Goal: Task Accomplishment & Management: Complete application form

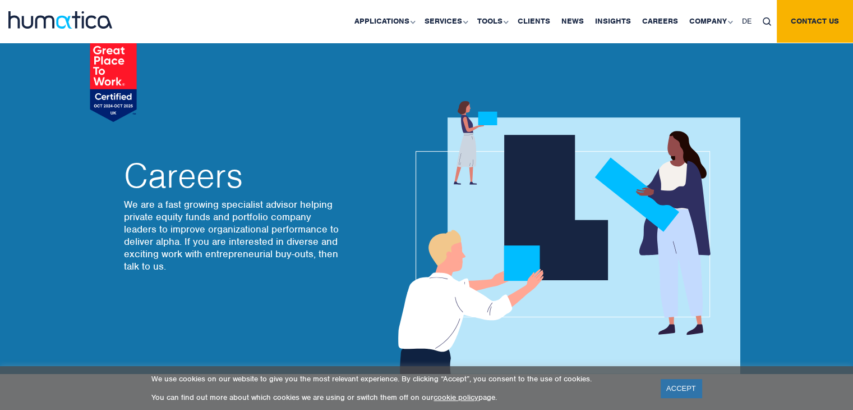
scroll to position [2, 0]
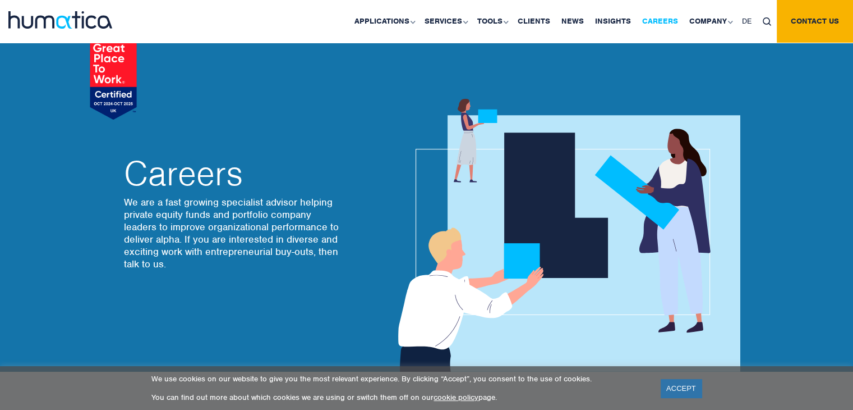
click at [652, 22] on link "Careers" at bounding box center [660, 21] width 47 height 43
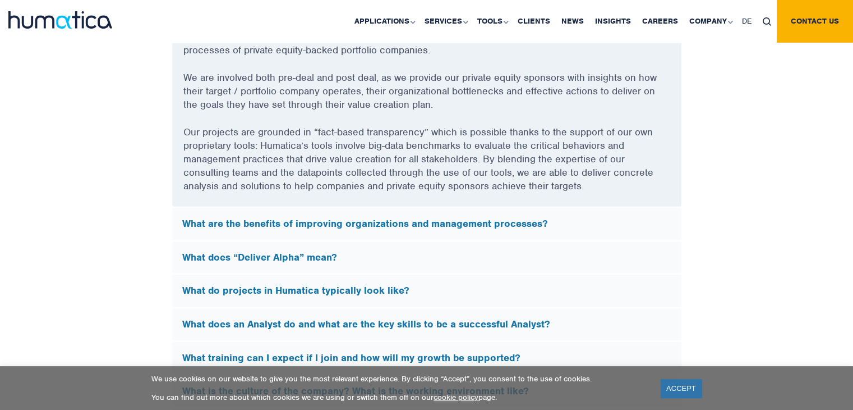
scroll to position [3086, 0]
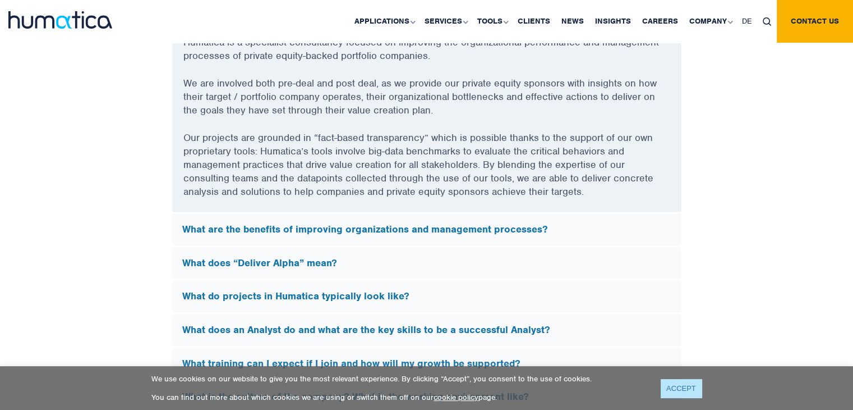
click at [671, 391] on link "ACCEPT" at bounding box center [681, 388] width 41 height 19
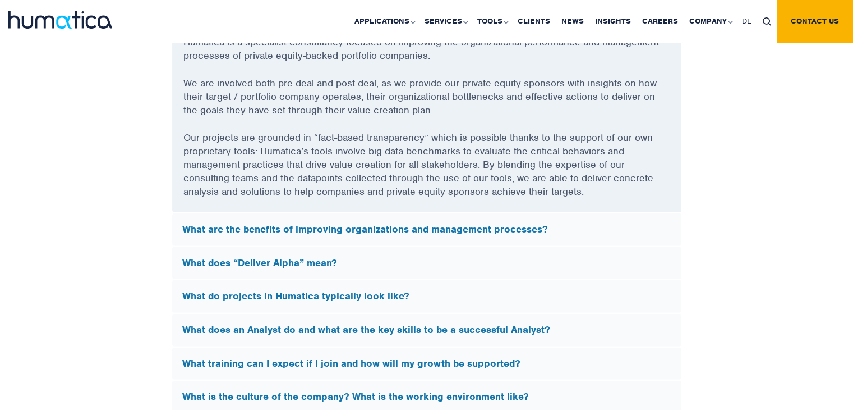
click at [318, 257] on h5 "What does “Deliver Alpha” mean?" at bounding box center [426, 263] width 489 height 12
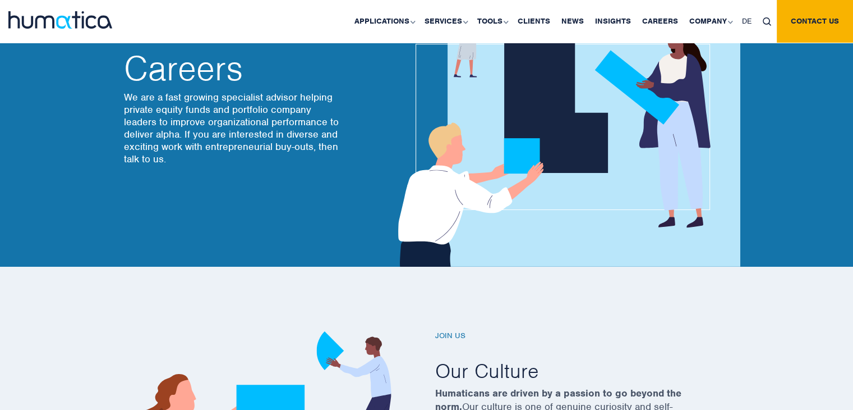
scroll to position [0, 0]
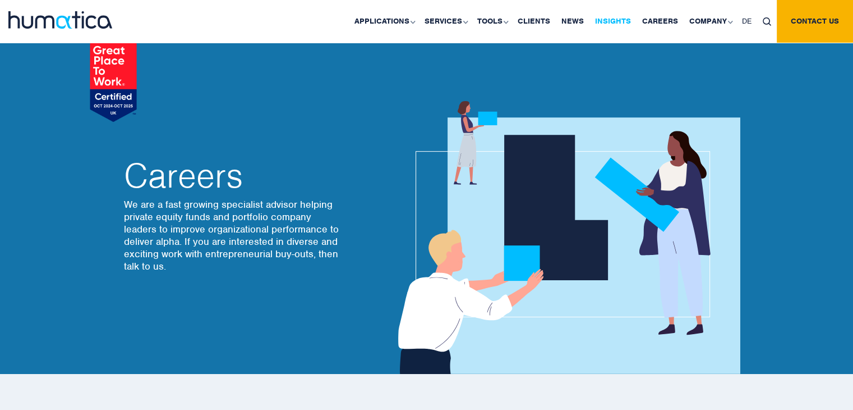
click at [613, 23] on link "Insights" at bounding box center [613, 21] width 47 height 43
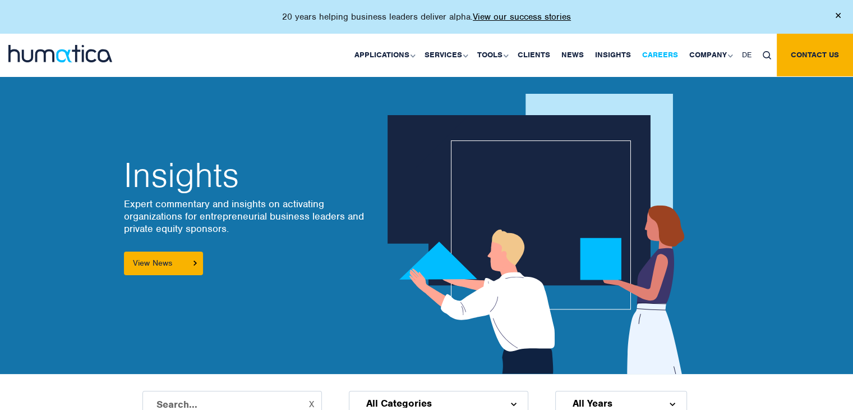
click at [663, 50] on link "Careers" at bounding box center [660, 55] width 47 height 43
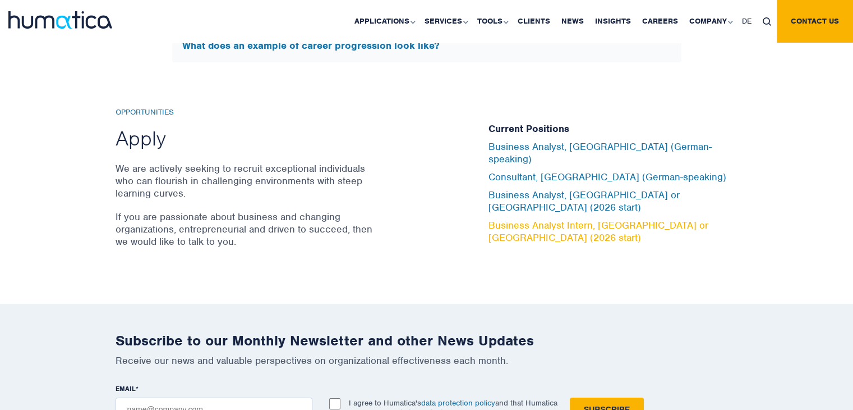
scroll to position [3683, 0]
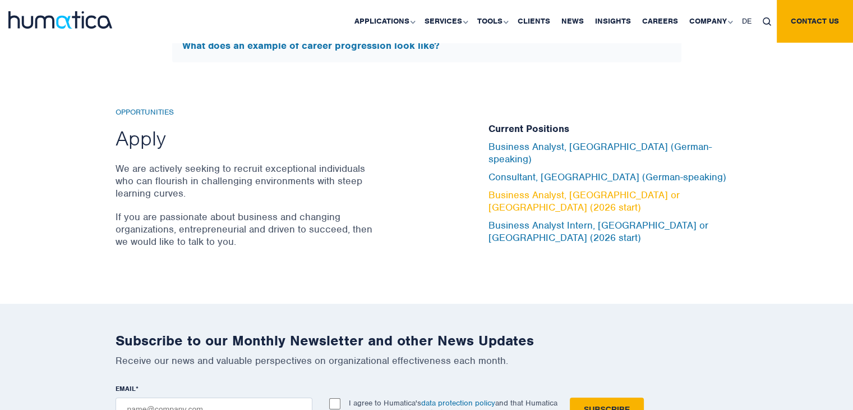
click at [590, 196] on link "Business Analyst, [GEOGRAPHIC_DATA] or [GEOGRAPHIC_DATA] (2026 start)" at bounding box center [584, 201] width 191 height 25
